Goal: Information Seeking & Learning: Learn about a topic

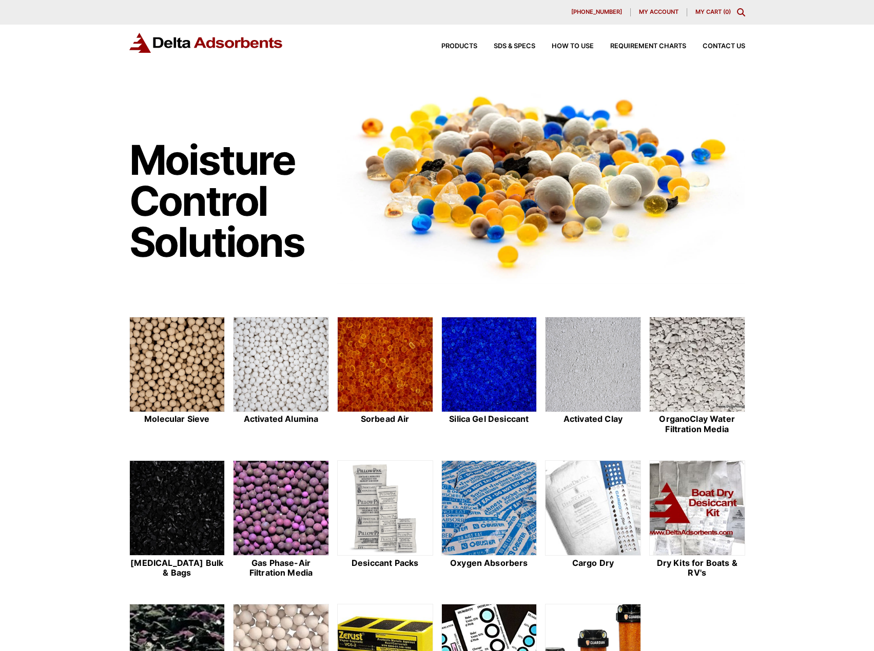
click at [742, 13] on icon "Toggle Modal Content" at bounding box center [741, 12] width 8 height 8
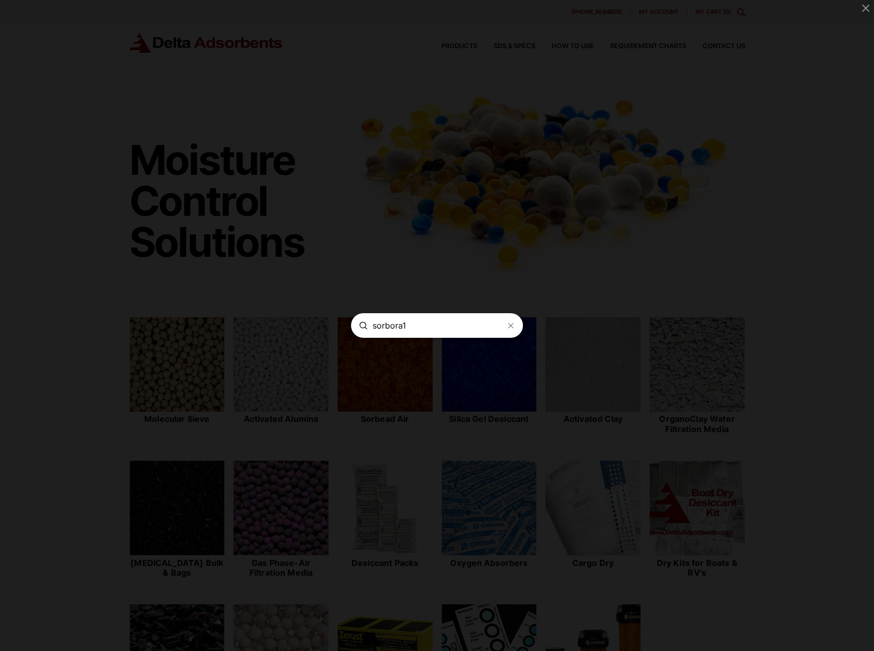
type input "sorbora1"
click at [506, 326] on icon "Modal Content" at bounding box center [510, 326] width 8 height 8
click at [571, 292] on span "Modal" at bounding box center [437, 325] width 874 height 651
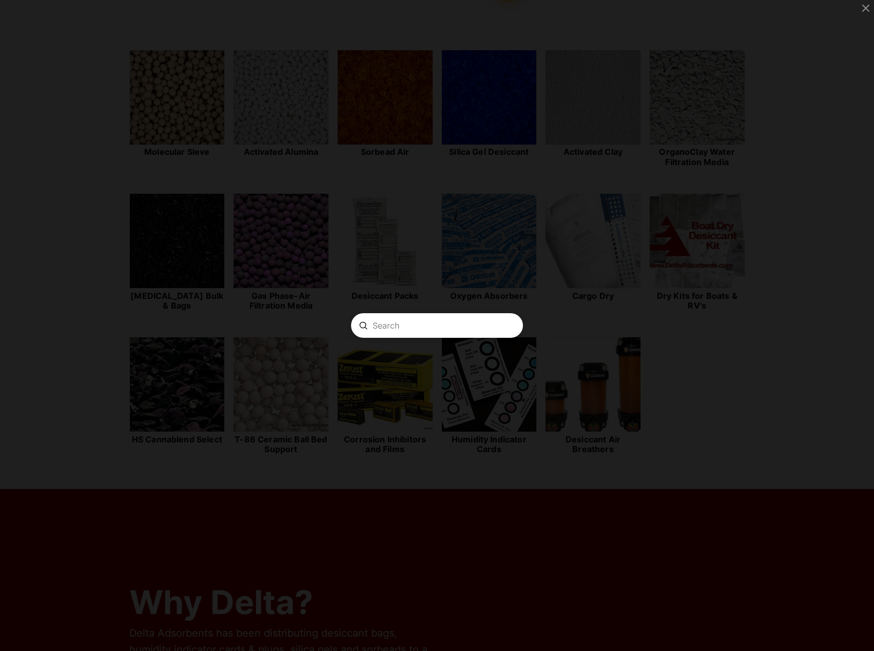
scroll to position [295, 0]
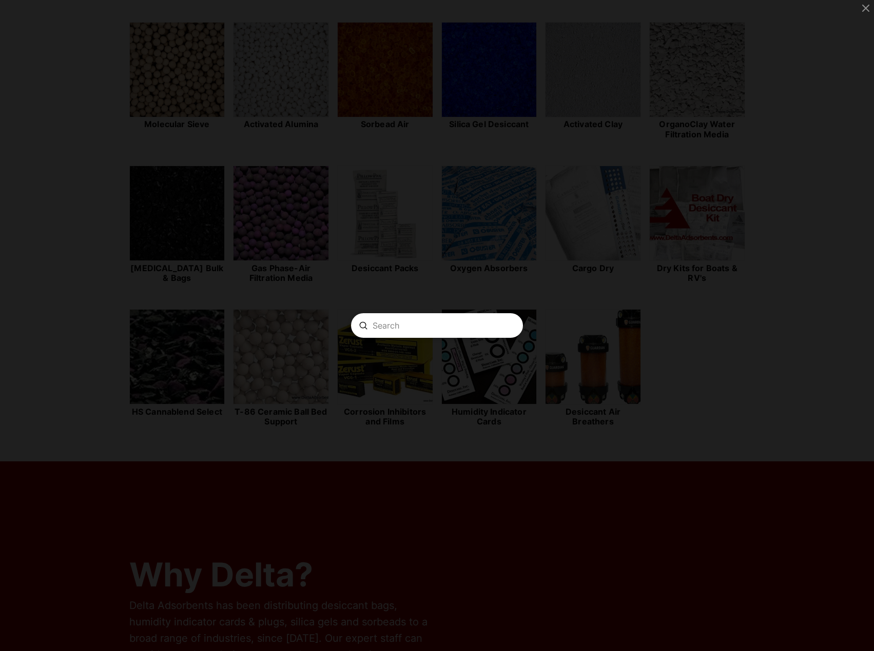
click at [443, 323] on input "Search" at bounding box center [436, 326] width 129 height 11
type input "sorbead"
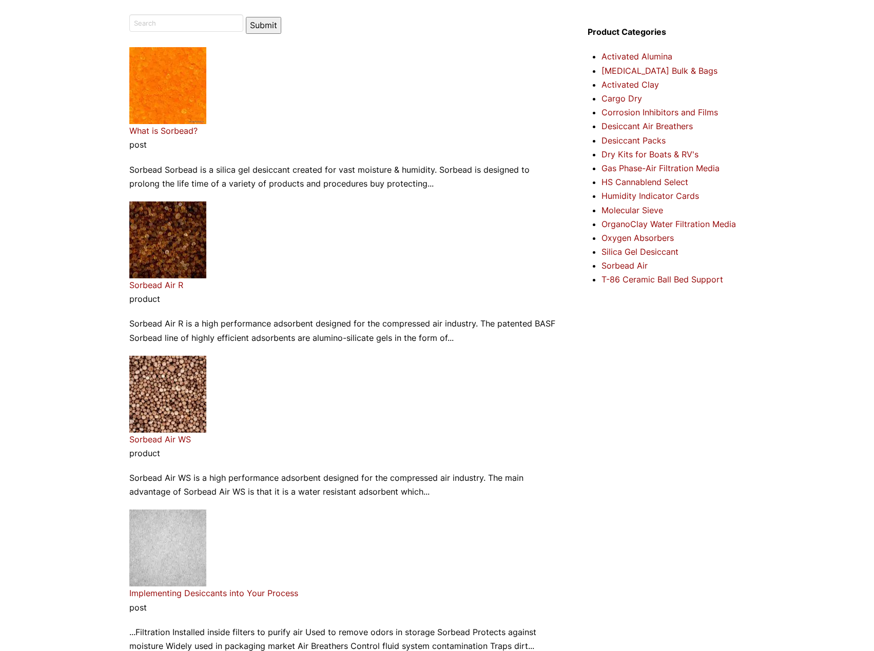
scroll to position [90, 0]
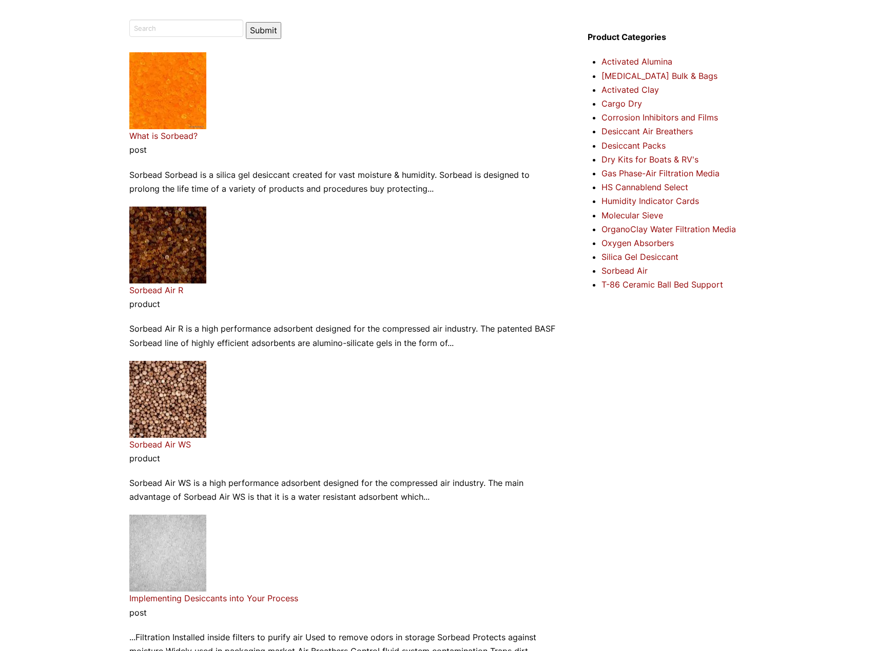
click at [163, 137] on link "What is Sorbead?" at bounding box center [163, 136] width 68 height 10
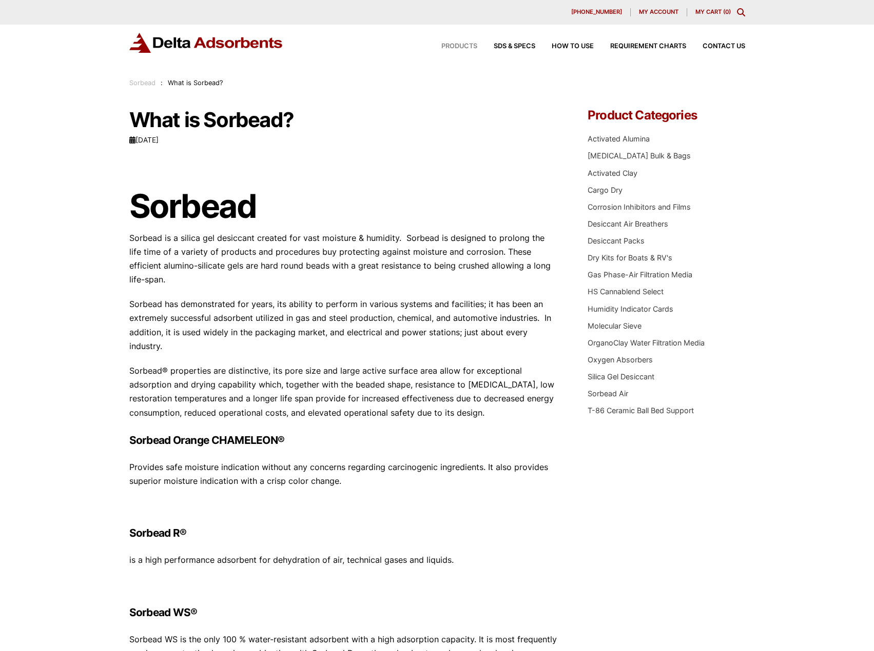
click at [456, 45] on span "Products" at bounding box center [459, 46] width 36 height 7
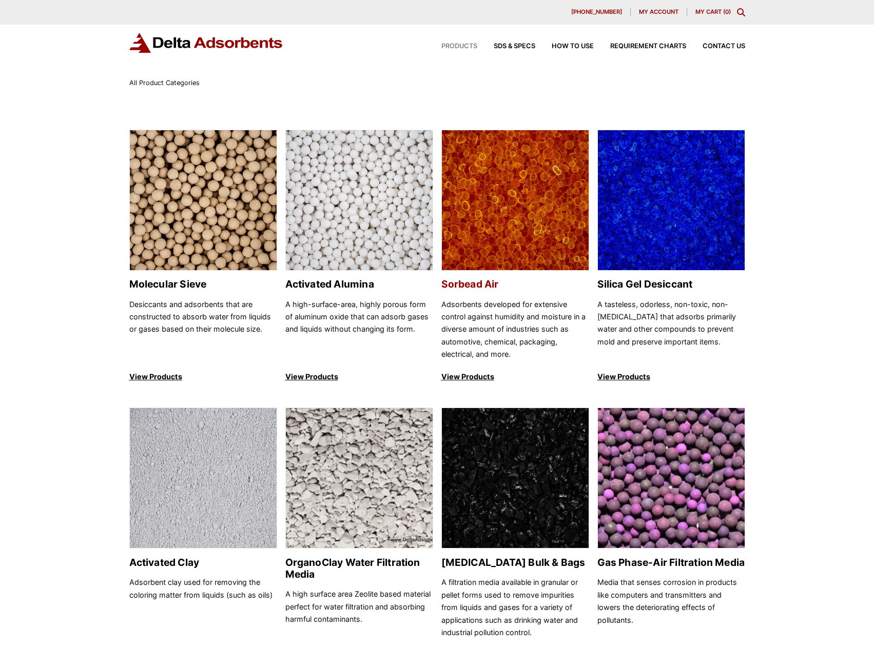
click at [499, 297] on link "Sorbead Air Adsorbents developed for extensive control against humidity and moi…" at bounding box center [515, 257] width 148 height 254
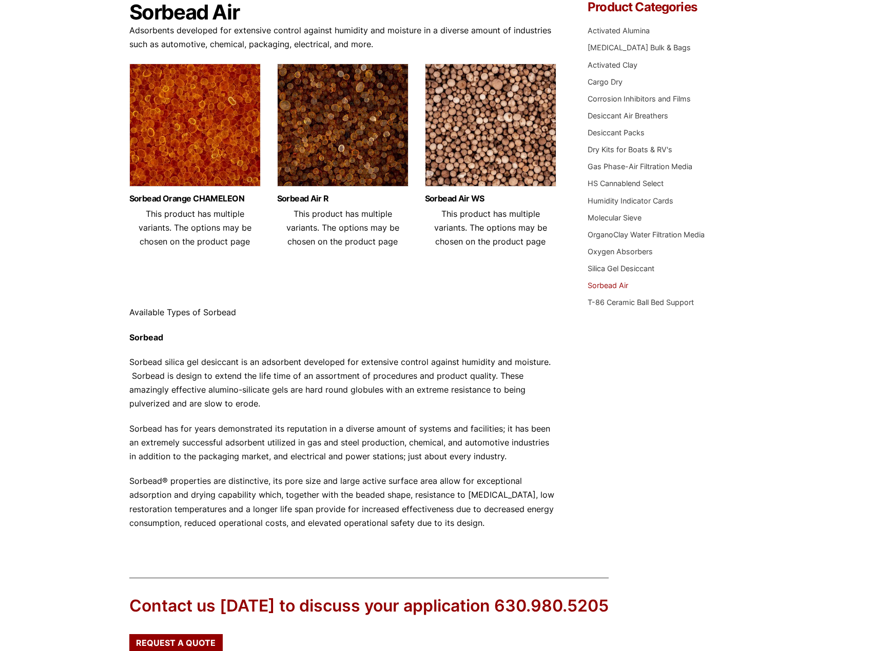
scroll to position [77, 0]
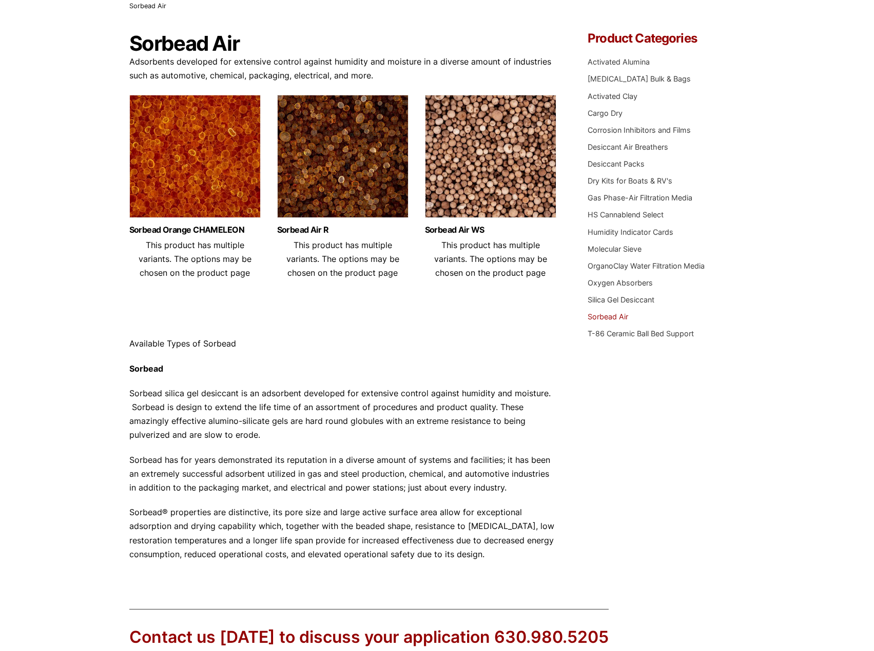
click at [171, 177] on img at bounding box center [194, 159] width 131 height 128
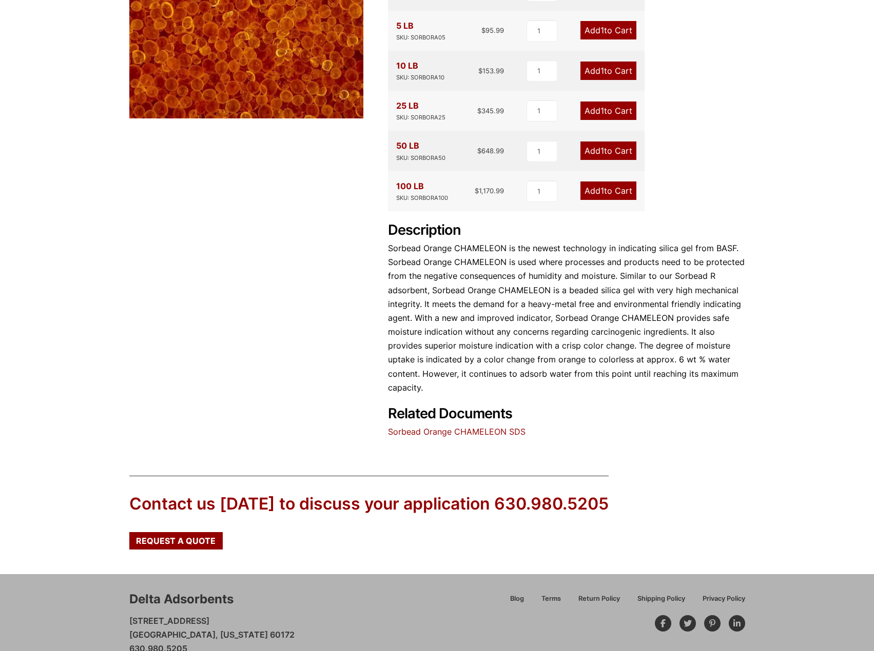
scroll to position [302, 0]
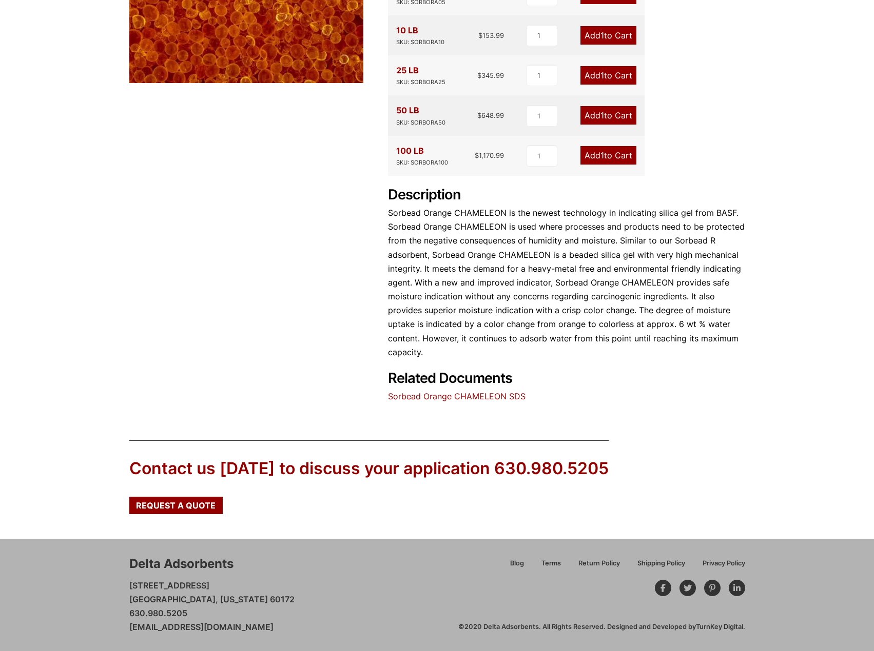
click at [469, 397] on link "Sorbead Orange CHAMELEON SDS" at bounding box center [456, 396] width 137 height 10
